Goal: Task Accomplishment & Management: Use online tool/utility

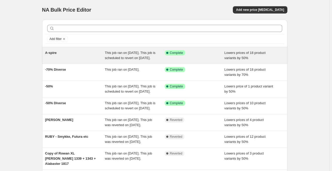
click at [223, 61] on div "Success Complete Complete" at bounding box center [195, 55] width 60 height 10
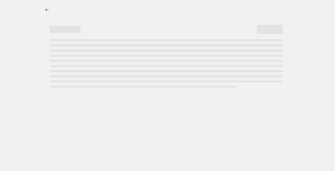
select select "percentage"
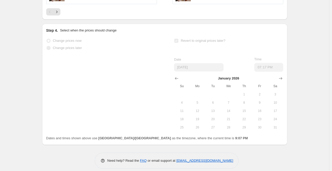
scroll to position [491, 0]
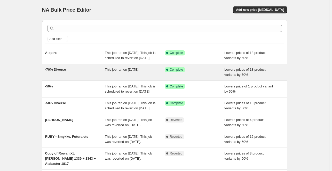
click at [195, 78] on div "Success Complete Complete" at bounding box center [195, 72] width 60 height 10
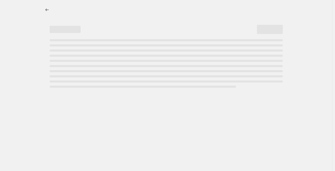
select select "percentage"
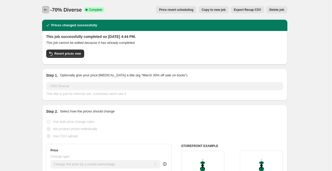
click at [48, 7] on icon "Price change jobs" at bounding box center [45, 9] width 5 height 5
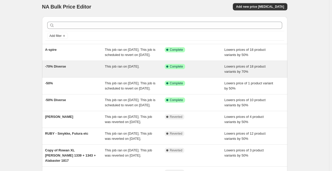
scroll to position [4, 0]
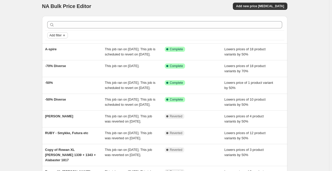
click at [62, 36] on span "Add filter" at bounding box center [56, 35] width 12 height 4
click at [42, 39] on div "Add filter A-spire This job ran on August 20, 2025. This job is scheduled to re…" at bounding box center [163, 124] width 250 height 224
click at [260, 5] on span "Add new price [MEDICAL_DATA]" at bounding box center [260, 6] width 48 height 4
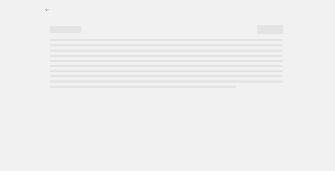
select select "percentage"
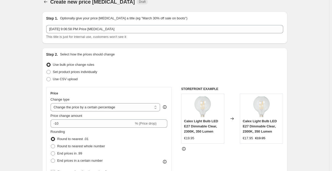
scroll to position [14, 0]
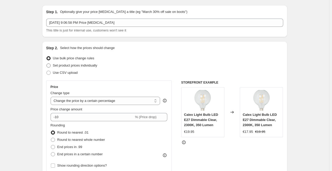
click at [86, 66] on span "Set product prices individually" at bounding box center [75, 66] width 44 height 4
click at [47, 64] on input "Set product prices individually" at bounding box center [47, 64] width 0 height 0
radio input "true"
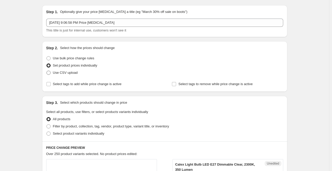
click at [57, 72] on span "Use CSV upload" at bounding box center [65, 73] width 25 height 4
click at [47, 71] on input "Use CSV upload" at bounding box center [47, 71] width 0 height 0
radio input "true"
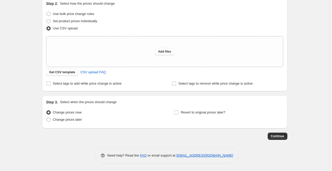
scroll to position [0, 0]
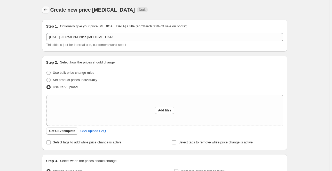
click at [45, 12] on icon "Price change jobs" at bounding box center [45, 9] width 5 height 5
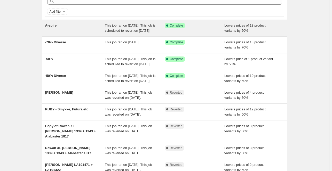
scroll to position [28, 0]
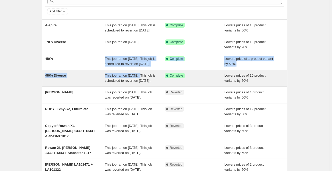
drag, startPoint x: 106, startPoint y: 64, endPoint x: 146, endPoint y: 86, distance: 45.3
click at [146, 86] on ul "A-spire This job ran on August 20, 2025. This job is scheduled to revert on Jan…" at bounding box center [165, 105] width 246 height 173
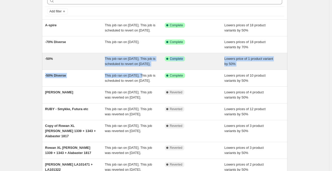
click at [150, 70] on div "-50% This job ran on August 20, 2025. This job is scheduled to revert on Januar…" at bounding box center [165, 61] width 246 height 17
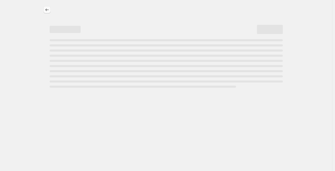
click at [46, 12] on icon "Price change jobs" at bounding box center [46, 9] width 5 height 5
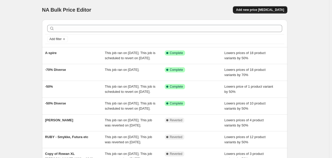
click at [255, 11] on span "Add new price [MEDICAL_DATA]" at bounding box center [260, 10] width 48 height 4
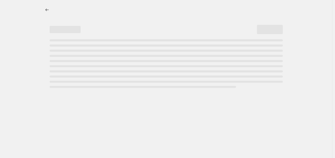
select select "percentage"
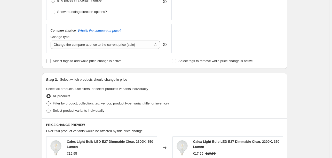
scroll to position [181, 0]
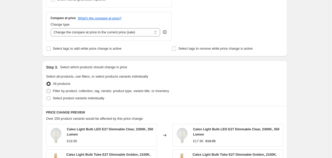
click at [51, 92] on span at bounding box center [49, 91] width 4 height 4
click at [47, 89] on input "Filter by product, collection, tag, vendor, product type, variant title, or inv…" at bounding box center [47, 89] width 0 height 0
radio input "true"
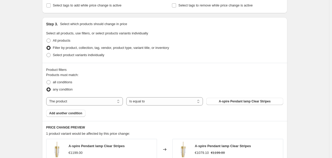
scroll to position [233, 0]
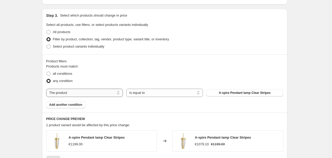
click at [66, 92] on select "The product The product's collection The product's tag The product's vendor The…" at bounding box center [84, 93] width 77 height 8
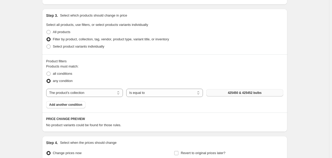
click at [229, 93] on span "425450 & 425452 bulbs" at bounding box center [245, 93] width 34 height 4
click at [110, 91] on select "The product The product's collection The product's tag The product's vendor The…" at bounding box center [84, 93] width 77 height 8
select select "product"
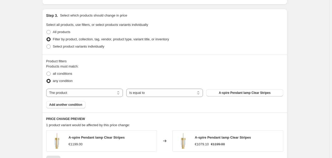
click at [224, 93] on span "A-spire Pendant lamp Clear Stripes" at bounding box center [245, 93] width 52 height 4
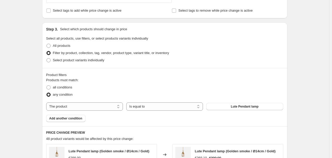
scroll to position [229, 0]
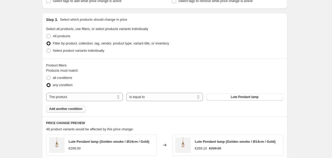
click at [75, 108] on span "Add another condition" at bounding box center [65, 109] width 33 height 4
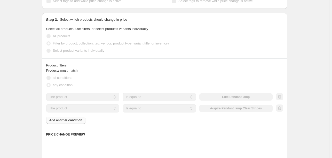
scroll to position [240, 0]
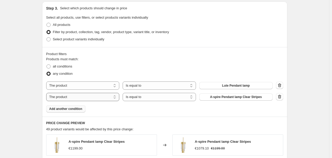
click at [85, 95] on select "The product The product's collection The product's tag The product's vendor The…" at bounding box center [82, 97] width 73 height 8
select select "product_type"
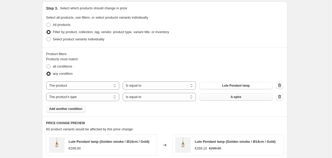
click at [227, 94] on button "A-spire" at bounding box center [236, 96] width 73 height 7
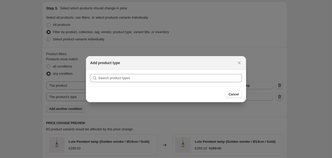
click at [183, 83] on section "Submit" at bounding box center [166, 78] width 160 height 17
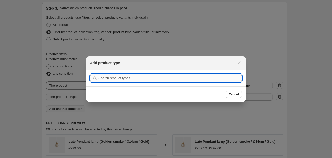
click at [174, 80] on input ":r2h:" at bounding box center [170, 78] width 144 height 8
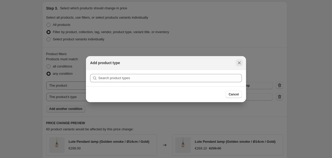
click at [239, 62] on icon "Close" at bounding box center [239, 62] width 5 height 5
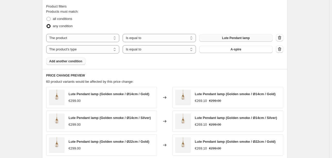
scroll to position [283, 0]
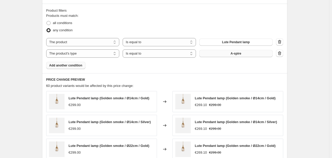
click at [219, 53] on button "A-spire" at bounding box center [236, 53] width 73 height 7
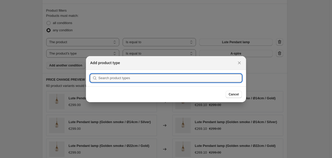
click at [153, 75] on input ":r2h:" at bounding box center [170, 78] width 144 height 8
type input "s size"
click at [90, 70] on button "Submit" at bounding box center [97, 72] width 15 height 5
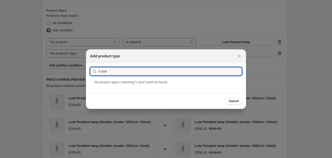
click at [234, 57] on div "Add product type" at bounding box center [166, 56] width 152 height 5
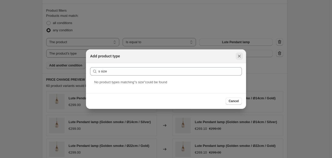
drag, startPoint x: 245, startPoint y: 55, endPoint x: 241, endPoint y: 56, distance: 4.2
click at [241, 56] on div "Add product type" at bounding box center [166, 56] width 160 height 14
click at [241, 56] on icon "Close" at bounding box center [239, 56] width 5 height 5
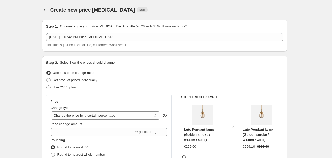
scroll to position [283, 0]
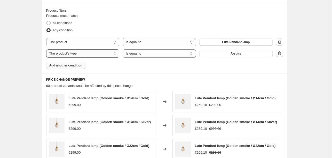
click at [111, 52] on select "The product The product's collection The product's tag The product's vendor The…" at bounding box center [82, 53] width 73 height 8
select select "tag"
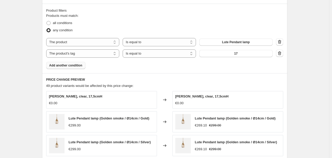
click at [226, 54] on button "17" at bounding box center [236, 53] width 73 height 7
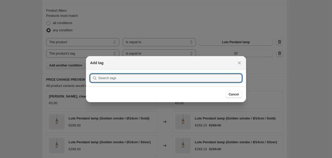
scroll to position [0, 0]
click at [196, 79] on input ":r2h:" at bounding box center [170, 78] width 144 height 8
type input "s size"
click at [90, 70] on button "Submit" at bounding box center [97, 72] width 15 height 5
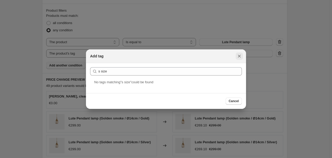
click at [237, 56] on icon "Close" at bounding box center [239, 56] width 5 height 5
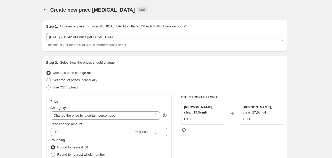
click at [52, 11] on span "Create new price [MEDICAL_DATA]" at bounding box center [92, 10] width 85 height 6
click at [45, 10] on icon "Price change jobs" at bounding box center [45, 9] width 5 height 5
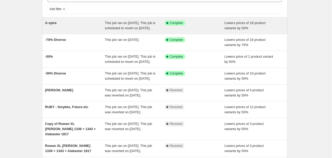
scroll to position [31, 0]
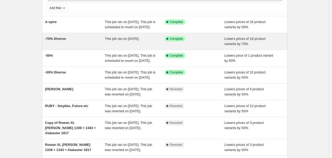
click at [152, 46] on div "This job ran on [DATE]." at bounding box center [135, 41] width 60 height 10
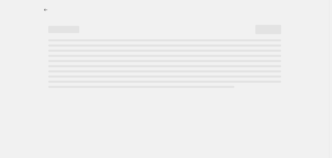
select select "percentage"
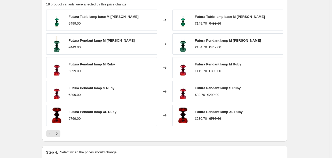
scroll to position [362, 0]
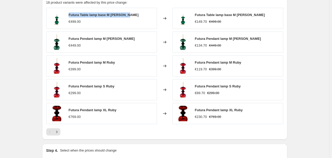
drag, startPoint x: 69, startPoint y: 12, endPoint x: 141, endPoint y: 14, distance: 71.9
click at [141, 14] on div "Futura Table lamp base M [PERSON_NAME] €499.00" at bounding box center [101, 18] width 111 height 21
copy span "Futura Table lamp base M [PERSON_NAME]"
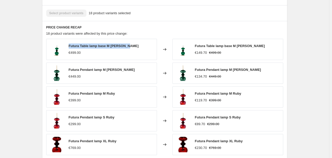
scroll to position [331, 0]
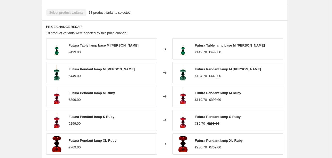
click at [181, 27] on h6 "PRICE CHANGE RECAP" at bounding box center [164, 27] width 237 height 4
drag, startPoint x: 199, startPoint y: 54, endPoint x: 211, endPoint y: 57, distance: 11.8
click at [211, 57] on div "Futura Table lamp base M [PERSON_NAME] €149.70 €499.00" at bounding box center [228, 48] width 111 height 21
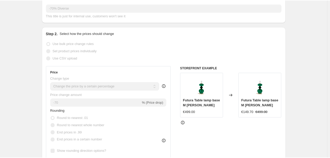
scroll to position [1, 0]
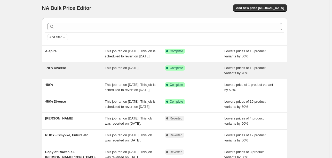
scroll to position [2, 0]
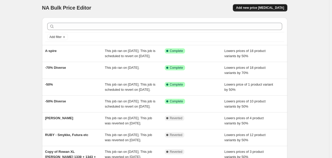
click at [255, 7] on span "Add new price [MEDICAL_DATA]" at bounding box center [260, 8] width 48 height 4
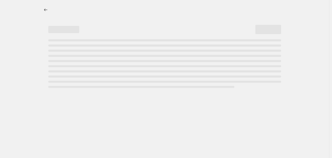
select select "percentage"
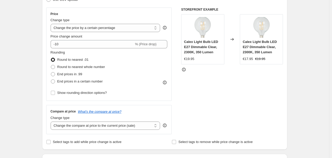
scroll to position [52, 0]
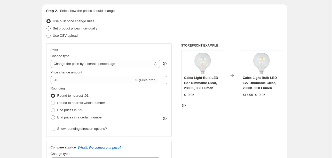
click at [52, 27] on label "Set product prices individually" at bounding box center [71, 28] width 51 height 7
click at [47, 27] on input "Set product prices individually" at bounding box center [47, 26] width 0 height 0
radio input "true"
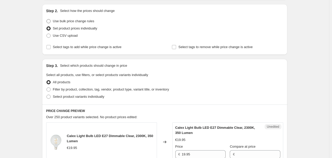
click at [52, 19] on label "Use bulk price change rules" at bounding box center [70, 21] width 48 height 7
click at [47, 19] on input "Use bulk price change rules" at bounding box center [47, 19] width 0 height 0
radio input "true"
select select "percentage"
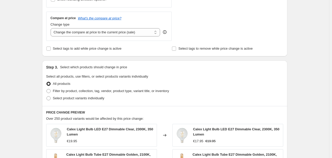
scroll to position [207, 0]
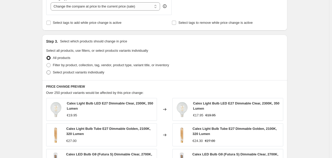
click at [50, 71] on span at bounding box center [49, 72] width 4 height 4
click at [47, 71] on input "Select product variants individually" at bounding box center [47, 70] width 0 height 0
radio input "true"
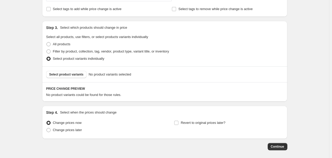
scroll to position [233, 0]
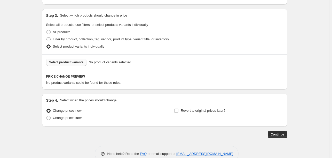
click at [67, 61] on span "Select product variants" at bounding box center [66, 62] width 34 height 4
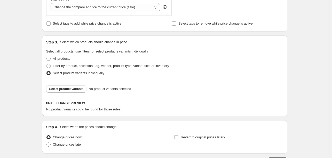
scroll to position [207, 0]
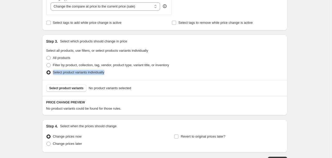
drag, startPoint x: 55, startPoint y: 72, endPoint x: 122, endPoint y: 74, distance: 67.5
click at [122, 74] on div "Select product variants individually" at bounding box center [164, 72] width 237 height 7
click at [72, 87] on span "Select product variants" at bounding box center [66, 88] width 34 height 4
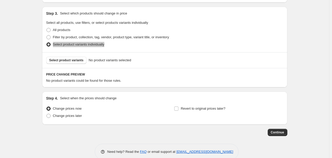
scroll to position [244, 0]
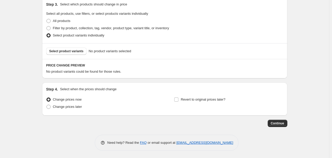
click at [98, 125] on div "Continue" at bounding box center [165, 123] width 246 height 7
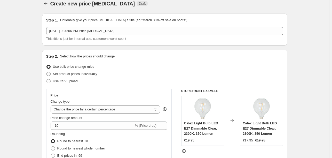
scroll to position [6, 0]
click at [44, 4] on icon "Price change jobs" at bounding box center [45, 4] width 5 height 5
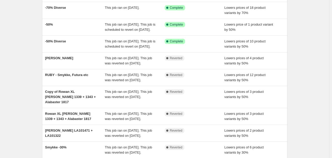
scroll to position [59, 0]
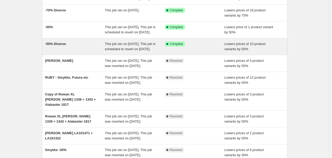
click at [89, 52] on div "-50% Diverse" at bounding box center [75, 46] width 60 height 10
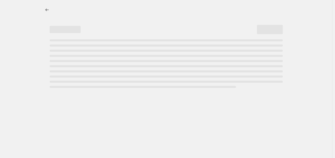
select select "percentage"
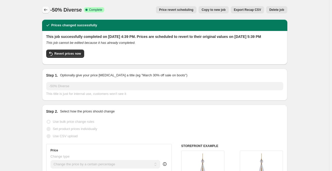
click at [45, 11] on icon "Price change jobs" at bounding box center [45, 9] width 5 height 5
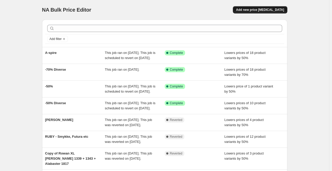
click at [254, 11] on span "Add new price [MEDICAL_DATA]" at bounding box center [260, 10] width 48 height 4
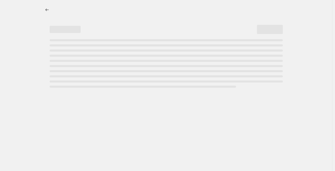
select select "percentage"
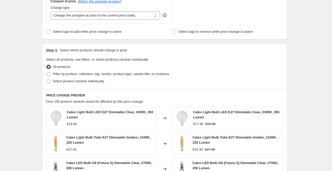
scroll to position [207, 0]
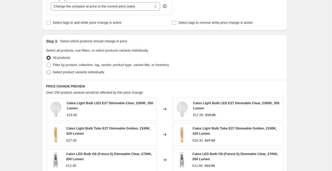
click at [50, 73] on span at bounding box center [49, 72] width 4 height 4
click at [47, 71] on input "Select product variants individually" at bounding box center [47, 70] width 0 height 0
radio input "true"
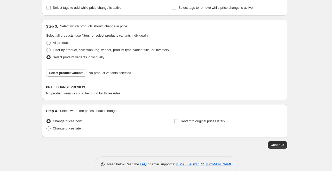
scroll to position [230, 0]
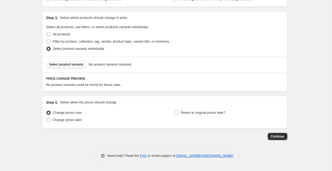
click at [72, 63] on span "Select product variants" at bounding box center [66, 65] width 34 height 4
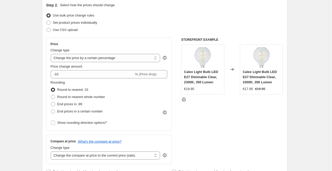
scroll to position [0, 0]
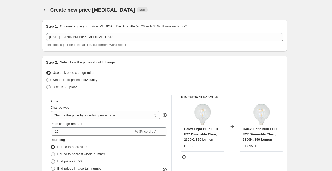
click at [221, 3] on div "Create new price change job. This page is ready Create new price change job Dra…" at bounding box center [165, 10] width 246 height 20
click at [47, 8] on icon "Price change jobs" at bounding box center [45, 9] width 5 height 5
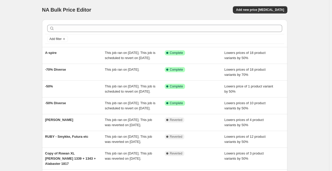
click at [174, 14] on div "NA Bulk Price Editor. This page is ready NA Bulk Price Editor Add new price cha…" at bounding box center [165, 10] width 246 height 20
click at [188, 11] on div "Add new price [MEDICAL_DATA]" at bounding box center [225, 9] width 123 height 7
